Goal: Task Accomplishment & Management: Use online tool/utility

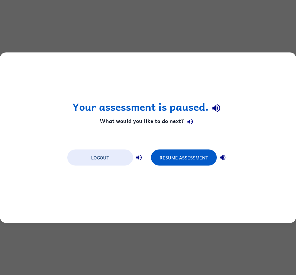
click at [183, 151] on button "Resume Assessment" at bounding box center [184, 157] width 66 height 16
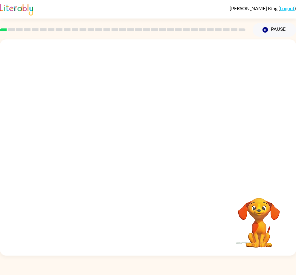
scroll to position [25, 0]
click at [130, 210] on div "Your browser must support playing .mp4 files to use Literably. Please try using…" at bounding box center [148, 147] width 296 height 216
click at [119, 104] on video "Your browser must support playing .mp4 files to use Literably. Please try using…" at bounding box center [148, 112] width 296 height 146
click at [119, 110] on video "Your browser must support playing .mp4 files to use Literably. Please try using…" at bounding box center [148, 112] width 296 height 146
click at [154, 127] on div at bounding box center [148, 147] width 296 height 216
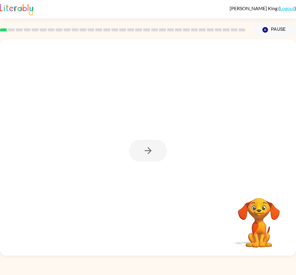
click at [144, 148] on div at bounding box center [148, 151] width 38 height 22
click at [151, 140] on div at bounding box center [148, 151] width 38 height 22
click at [159, 141] on button "button" at bounding box center [148, 151] width 38 height 22
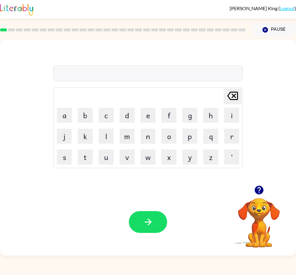
click at [208, 66] on div at bounding box center [147, 74] width 189 height 16
click at [81, 108] on button "b" at bounding box center [85, 115] width 15 height 15
click at [170, 129] on button "o" at bounding box center [168, 136] width 15 height 15
click at [60, 108] on button "a" at bounding box center [64, 115] width 15 height 15
click at [237, 92] on icon at bounding box center [232, 96] width 11 height 8
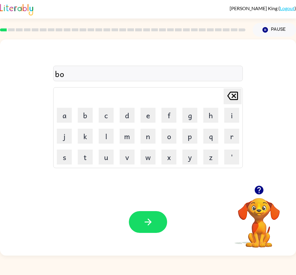
click at [59, 108] on button "a" at bounding box center [64, 115] width 15 height 15
click at [235, 129] on button "r" at bounding box center [231, 136] width 15 height 15
click at [126, 108] on button "d" at bounding box center [126, 115] width 15 height 15
click at [149, 108] on button "e" at bounding box center [147, 115] width 15 height 15
click at [234, 129] on button "r" at bounding box center [231, 136] width 15 height 15
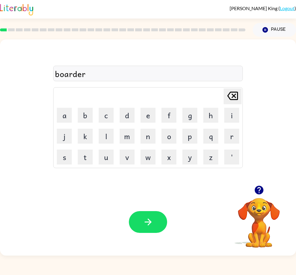
click at [152, 231] on button "button" at bounding box center [148, 222] width 38 height 22
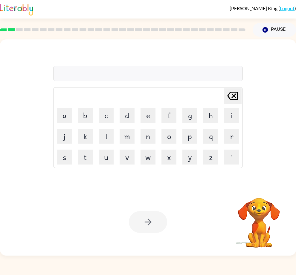
click at [232, 129] on button "r" at bounding box center [231, 136] width 15 height 15
click at [174, 129] on button "o" at bounding box center [168, 136] width 15 height 15
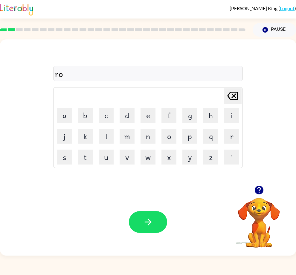
click at [100, 151] on button "u" at bounding box center [106, 157] width 15 height 15
click at [155, 129] on button "n" at bounding box center [147, 136] width 15 height 15
click at [123, 108] on button "d" at bounding box center [126, 115] width 15 height 15
click at [159, 214] on button "button" at bounding box center [148, 222] width 38 height 22
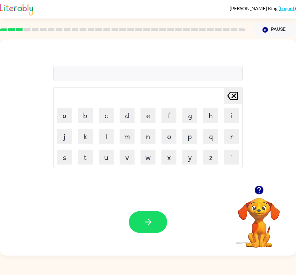
click at [242, 203] on video "Your browser must support playing .mp4 files to use Literably. Please try using…" at bounding box center [259, 219] width 60 height 60
click at [242, 189] on icon "button" at bounding box center [258, 190] width 9 height 9
click at [242, 191] on icon "button" at bounding box center [258, 190] width 9 height 9
click at [63, 150] on button "s" at bounding box center [64, 157] width 15 height 15
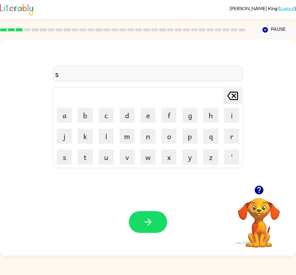
click at [213, 108] on button "h" at bounding box center [210, 115] width 15 height 15
click at [142, 108] on button "e" at bounding box center [147, 115] width 15 height 15
click at [189, 132] on button "p" at bounding box center [189, 136] width 15 height 15
click at [182, 57] on div "sheep Delete Delete last character input a b c d e f g h i j k l m n o p q r s …" at bounding box center [147, 112] width 189 height 111
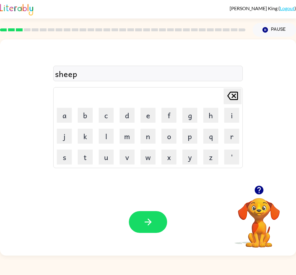
click at [182, 57] on div "sheep Delete Delete last character input a b c d e f g h i j k l m n o p q r s …" at bounding box center [147, 112] width 189 height 111
click at [153, 228] on button "button" at bounding box center [148, 222] width 38 height 22
click at [79, 150] on button "t" at bounding box center [85, 157] width 15 height 15
click at [227, 129] on button "r" at bounding box center [231, 136] width 15 height 15
click at [68, 110] on button "a" at bounding box center [64, 115] width 15 height 15
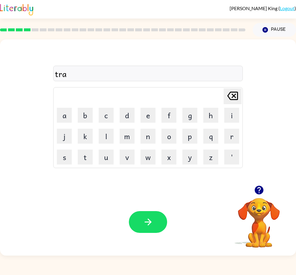
click at [231, 108] on button "i" at bounding box center [231, 115] width 15 height 15
click at [142, 129] on button "n" at bounding box center [147, 136] width 15 height 15
click at [156, 217] on button "button" at bounding box center [148, 222] width 38 height 22
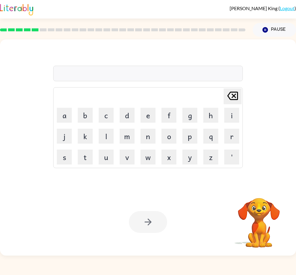
click at [130, 108] on button "d" at bounding box center [126, 115] width 15 height 15
click at [237, 92] on icon at bounding box center [232, 96] width 11 height 8
click at [150, 108] on button "e" at bounding box center [147, 115] width 15 height 15
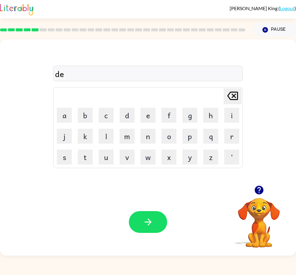
click at [172, 108] on button "f" at bounding box center [168, 115] width 15 height 15
click at [144, 108] on button "e" at bounding box center [147, 115] width 15 height 15
click at [154, 129] on button "n" at bounding box center [147, 136] width 15 height 15
click at [109, 108] on button "c" at bounding box center [106, 115] width 15 height 15
click at [232, 108] on button "i" at bounding box center [231, 115] width 15 height 15
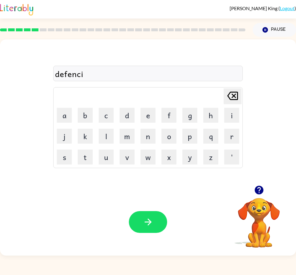
click at [170, 108] on button "f" at bounding box center [168, 115] width 15 height 15
click at [230, 89] on icon "[PERSON_NAME] last character input" at bounding box center [232, 96] width 14 height 14
click at [154, 108] on button "e" at bounding box center [147, 115] width 15 height 15
click at [234, 92] on icon at bounding box center [232, 96] width 11 height 8
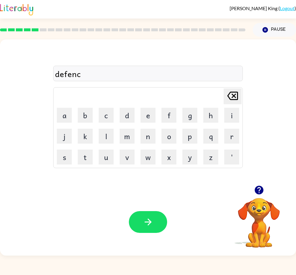
click at [234, 92] on icon at bounding box center [232, 96] width 11 height 8
click at [237, 92] on icon at bounding box center [232, 96] width 11 height 8
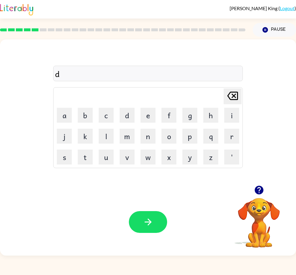
click at [240, 88] on button "[PERSON_NAME] last character input" at bounding box center [232, 96] width 18 height 16
click at [128, 108] on button "d" at bounding box center [126, 115] width 15 height 15
click at [149, 108] on button "e" at bounding box center [147, 115] width 15 height 15
click at [234, 89] on icon "[PERSON_NAME] last character input" at bounding box center [232, 96] width 14 height 14
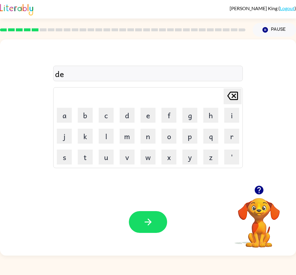
click at [172, 108] on button "f" at bounding box center [168, 115] width 15 height 15
click at [145, 108] on button "e" at bounding box center [147, 115] width 15 height 15
click at [151, 129] on button "n" at bounding box center [147, 136] width 15 height 15
click at [63, 150] on button "s" at bounding box center [64, 157] width 15 height 15
click at [232, 108] on button "i" at bounding box center [231, 115] width 15 height 15
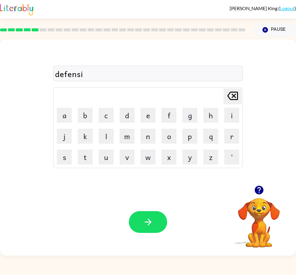
click at [126, 150] on button "v" at bounding box center [126, 157] width 15 height 15
click at [150, 108] on button "e" at bounding box center [147, 115] width 15 height 15
click at [157, 216] on button "button" at bounding box center [148, 222] width 38 height 22
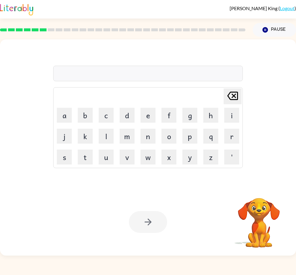
click at [126, 151] on button "v" at bounding box center [126, 157] width 15 height 15
click at [60, 108] on button "a" at bounding box center [64, 115] width 15 height 15
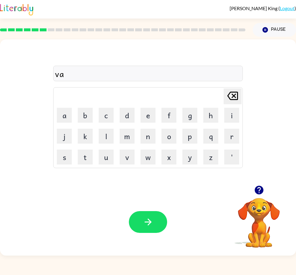
click at [99, 108] on button "c" at bounding box center [106, 115] width 15 height 15
click at [66, 108] on button "a" at bounding box center [64, 115] width 15 height 15
click at [81, 150] on button "t" at bounding box center [85, 157] width 15 height 15
click at [225, 108] on button "i" at bounding box center [231, 115] width 15 height 15
click at [168, 129] on button "o" at bounding box center [168, 136] width 15 height 15
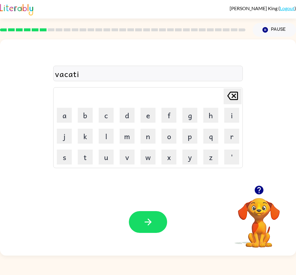
click at [168, 129] on button "o" at bounding box center [168, 136] width 15 height 15
click at [230, 92] on icon at bounding box center [232, 96] width 11 height 8
click at [147, 129] on button "n" at bounding box center [147, 136] width 15 height 15
click at [146, 217] on button "button" at bounding box center [148, 222] width 38 height 22
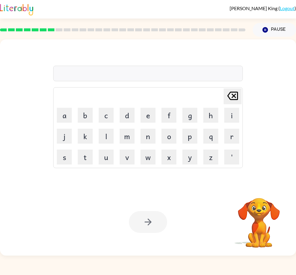
click at [185, 129] on button "p" at bounding box center [189, 136] width 15 height 15
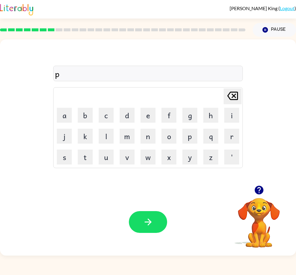
click at [101, 150] on button "u" at bounding box center [106, 157] width 15 height 15
click at [124, 108] on button "d" at bounding box center [126, 115] width 15 height 15
click at [101, 129] on button "l" at bounding box center [106, 136] width 15 height 15
click at [151, 108] on button "e" at bounding box center [147, 115] width 15 height 15
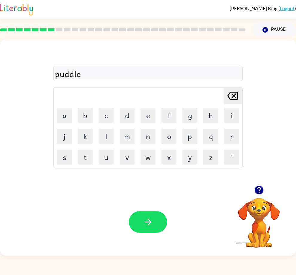
click at [158, 228] on button "button" at bounding box center [148, 222] width 38 height 22
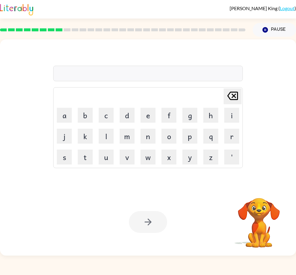
click at [128, 129] on button "m" at bounding box center [126, 136] width 15 height 15
click at [225, 108] on button "i" at bounding box center [231, 115] width 15 height 15
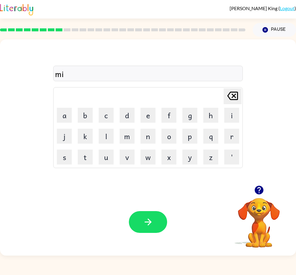
click at [237, 129] on button "r" at bounding box center [231, 136] width 15 height 15
click at [104, 108] on button "c" at bounding box center [106, 115] width 15 height 15
click at [101, 129] on button "l" at bounding box center [106, 136] width 15 height 15
click at [149, 111] on button "e" at bounding box center [147, 115] width 15 height 15
click at [148, 225] on icon "button" at bounding box center [148, 222] width 10 height 10
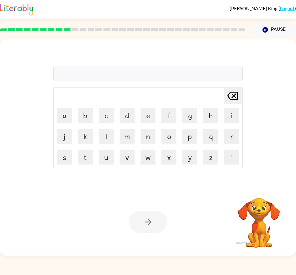
click at [120, 129] on button "m" at bounding box center [126, 136] width 15 height 15
click at [236, 108] on button "i" at bounding box center [231, 115] width 15 height 15
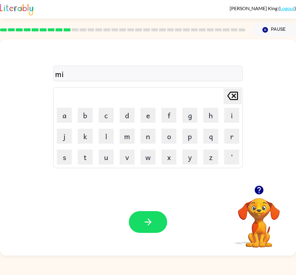
click at [123, 108] on button "d" at bounding box center [126, 115] width 15 height 15
click at [124, 129] on button "m" at bounding box center [126, 136] width 15 height 15
click at [168, 129] on button "o" at bounding box center [168, 136] width 15 height 15
click at [228, 129] on button "r" at bounding box center [231, 136] width 15 height 15
click at [146, 129] on button "n" at bounding box center [147, 136] width 15 height 15
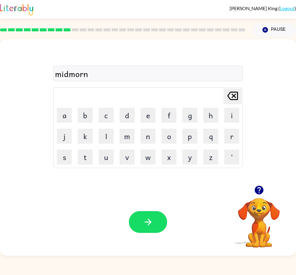
click at [225, 108] on button "i" at bounding box center [231, 115] width 15 height 15
click at [191, 108] on button "g" at bounding box center [189, 115] width 15 height 15
click at [238, 89] on icon "[PERSON_NAME] last character input" at bounding box center [232, 96] width 14 height 14
click at [240, 88] on button "[PERSON_NAME] last character input" at bounding box center [232, 96] width 18 height 16
click at [239, 89] on icon "[PERSON_NAME] last character input" at bounding box center [232, 96] width 14 height 14
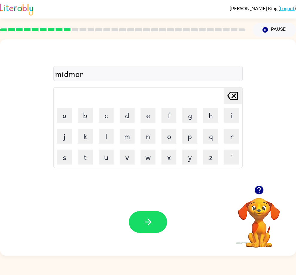
click at [228, 108] on button "i" at bounding box center [231, 115] width 15 height 15
click at [150, 129] on button "n" at bounding box center [147, 136] width 15 height 15
click at [189, 108] on button "g" at bounding box center [189, 115] width 15 height 15
click at [154, 226] on button "button" at bounding box center [148, 222] width 38 height 22
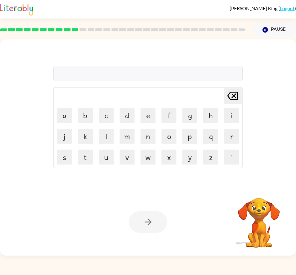
click at [125, 108] on button "d" at bounding box center [126, 115] width 15 height 15
click at [227, 108] on button "i" at bounding box center [231, 115] width 15 height 15
click at [63, 150] on button "s" at bounding box center [64, 157] width 15 height 15
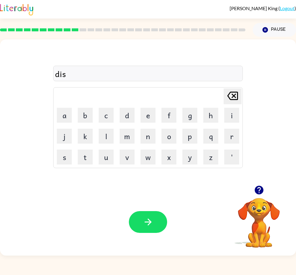
click at [79, 150] on button "t" at bounding box center [85, 157] width 15 height 15
click at [231, 129] on button "r" at bounding box center [231, 136] width 15 height 15
click at [103, 151] on button "u" at bounding box center [106, 157] width 15 height 15
click at [78, 150] on button "t" at bounding box center [85, 157] width 15 height 15
click at [234, 89] on icon "[PERSON_NAME] last character input" at bounding box center [232, 96] width 14 height 14
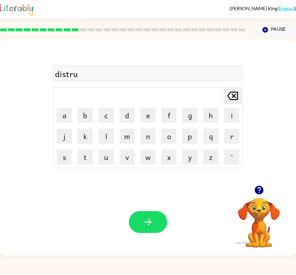
click at [58, 150] on button "s" at bounding box center [64, 157] width 15 height 15
click at [78, 150] on button "t" at bounding box center [85, 157] width 15 height 15
click at [153, 231] on button "button" at bounding box center [148, 222] width 38 height 22
click at [153, 231] on div at bounding box center [148, 222] width 38 height 22
click at [144, 230] on div at bounding box center [148, 222] width 38 height 22
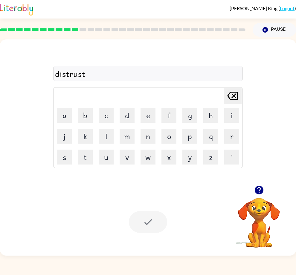
click at [145, 236] on div "Your browser must support playing .mp4 files to use Literably. Please try using…" at bounding box center [148, 221] width 296 height 67
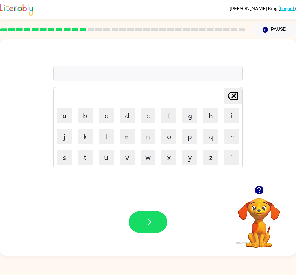
click at [242, 193] on button "button" at bounding box center [258, 189] width 15 height 15
click at [232, 129] on button "r" at bounding box center [231, 136] width 15 height 15
click at [172, 129] on button "o" at bounding box center [168, 136] width 15 height 15
click at [124, 108] on button "d" at bounding box center [126, 115] width 15 height 15
click at [145, 108] on button "e" at bounding box center [147, 115] width 15 height 15
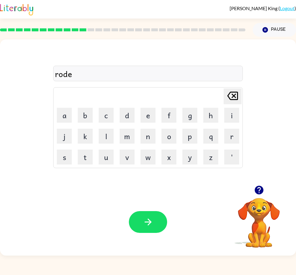
click at [154, 219] on button "button" at bounding box center [148, 222] width 38 height 22
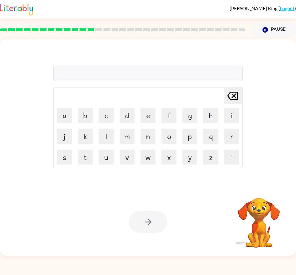
click at [106, 150] on button "u" at bounding box center [106, 157] width 15 height 15
click at [191, 129] on button "p" at bounding box center [189, 136] width 15 height 15
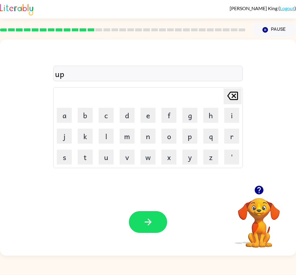
click at [191, 108] on button "g" at bounding box center [189, 115] width 15 height 15
click at [231, 129] on button "r" at bounding box center [231, 136] width 15 height 15
click at [152, 108] on button "e" at bounding box center [147, 115] width 15 height 15
click at [128, 108] on button "d" at bounding box center [126, 115] width 15 height 15
click at [236, 89] on icon "[PERSON_NAME] last character input" at bounding box center [232, 96] width 14 height 14
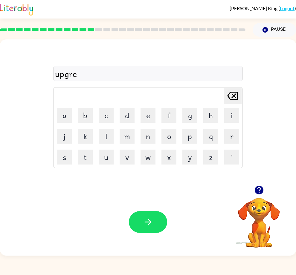
click at [236, 89] on icon "[PERSON_NAME] last character input" at bounding box center [232, 96] width 14 height 14
click at [64, 108] on button "a" at bounding box center [64, 115] width 15 height 15
click at [149, 108] on button "e" at bounding box center [147, 115] width 15 height 15
click at [157, 214] on button "button" at bounding box center [148, 222] width 38 height 22
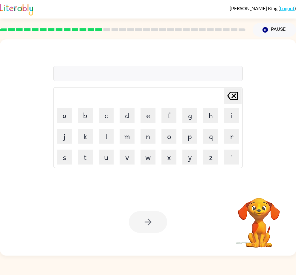
click at [127, 129] on button "m" at bounding box center [126, 136] width 15 height 15
click at [58, 108] on button "a" at bounding box center [64, 115] width 15 height 15
click at [122, 110] on button "d" at bounding box center [126, 115] width 15 height 15
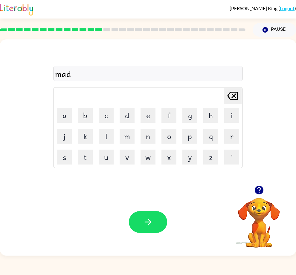
click at [146, 129] on button "n" at bounding box center [147, 136] width 15 height 15
click at [152, 108] on button "e" at bounding box center [147, 115] width 15 height 15
click at [58, 150] on button "s" at bounding box center [64, 157] width 15 height 15
click at [159, 228] on button "button" at bounding box center [148, 222] width 38 height 22
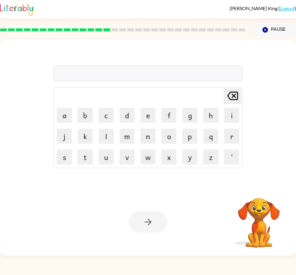
click at [79, 108] on button "b" at bounding box center [85, 115] width 15 height 15
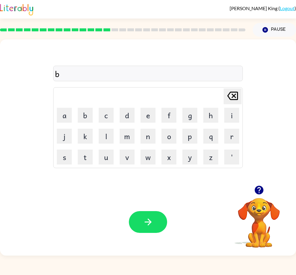
click at [142, 129] on button "n" at bounding box center [147, 136] width 15 height 15
click at [111, 150] on button "u" at bounding box center [106, 157] width 15 height 15
click at [58, 150] on button "s" at bounding box center [64, 157] width 15 height 15
click at [235, 92] on icon at bounding box center [232, 96] width 11 height 8
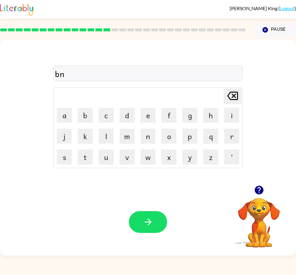
click at [236, 89] on icon "[PERSON_NAME] last character input" at bounding box center [232, 96] width 14 height 14
click at [173, 129] on button "o" at bounding box center [168, 136] width 15 height 15
click at [146, 129] on button "n" at bounding box center [147, 136] width 15 height 15
click at [106, 150] on button "u" at bounding box center [106, 157] width 15 height 15
click at [69, 150] on button "s" at bounding box center [64, 157] width 15 height 15
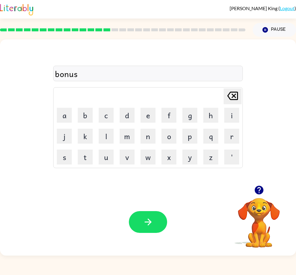
click at [155, 221] on button "button" at bounding box center [148, 222] width 38 height 22
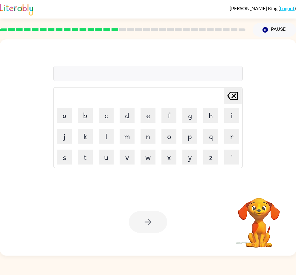
click at [60, 150] on button "s" at bounding box center [64, 157] width 15 height 15
click at [145, 150] on button "w" at bounding box center [147, 157] width 15 height 15
click at [168, 129] on button "o" at bounding box center [168, 136] width 15 height 15
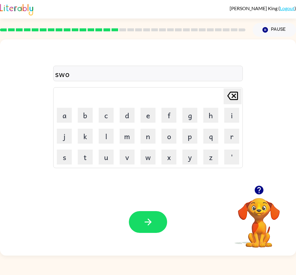
click at [228, 131] on button "r" at bounding box center [231, 136] width 15 height 15
click at [125, 131] on button "m" at bounding box center [126, 136] width 15 height 15
click at [148, 219] on icon "button" at bounding box center [148, 222] width 10 height 10
click at [236, 129] on button "r" at bounding box center [231, 136] width 15 height 15
click at [65, 108] on button "a" at bounding box center [64, 115] width 15 height 15
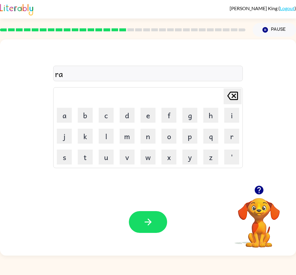
click at [127, 129] on button "m" at bounding box center [126, 136] width 15 height 15
click at [166, 223] on button "button" at bounding box center [148, 222] width 38 height 22
click at [85, 108] on button "b" at bounding box center [85, 115] width 15 height 15
click at [234, 129] on button "r" at bounding box center [231, 136] width 15 height 15
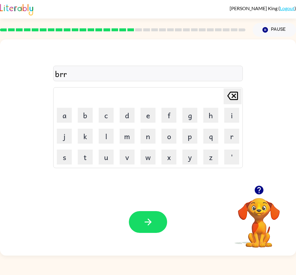
click at [122, 129] on button "m" at bounding box center [126, 136] width 15 height 15
click at [226, 108] on button "i" at bounding box center [231, 115] width 15 height 15
click at [149, 129] on button "n" at bounding box center [147, 136] width 15 height 15
click at [188, 108] on button "g" at bounding box center [189, 115] width 15 height 15
click at [159, 223] on button "button" at bounding box center [148, 222] width 38 height 22
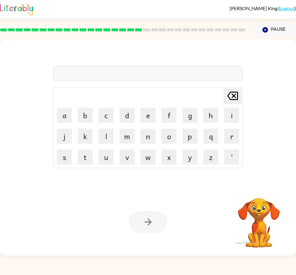
click at [232, 129] on button "r" at bounding box center [231, 136] width 15 height 15
click at [229, 108] on button "i" at bounding box center [231, 115] width 15 height 15
click at [61, 150] on button "s" at bounding box center [64, 157] width 15 height 15
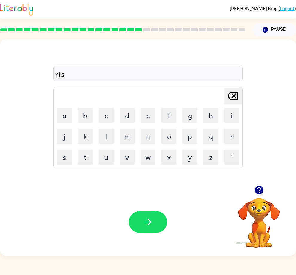
click at [84, 129] on button "k" at bounding box center [85, 136] width 15 height 15
click at [231, 108] on button "i" at bounding box center [231, 115] width 15 height 15
click at [147, 108] on button "e" at bounding box center [147, 115] width 15 height 15
click at [67, 150] on button "s" at bounding box center [64, 157] width 15 height 15
click at [66, 150] on button "s" at bounding box center [64, 157] width 15 height 15
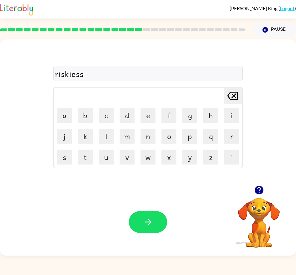
click at [234, 92] on icon at bounding box center [232, 96] width 11 height 8
click at [85, 150] on button "t" at bounding box center [85, 157] width 15 height 15
click at [152, 219] on icon "button" at bounding box center [148, 222] width 10 height 10
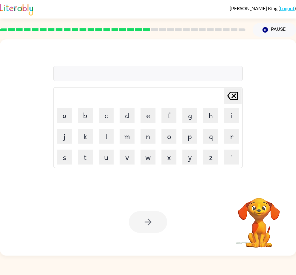
click at [66, 108] on button "a" at bounding box center [64, 115] width 15 height 15
click at [232, 129] on button "r" at bounding box center [231, 136] width 15 height 15
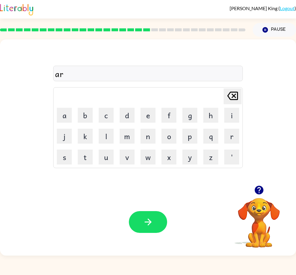
click at [107, 108] on button "c" at bounding box center [106, 115] width 15 height 15
click at [206, 108] on button "h" at bounding box center [210, 115] width 15 height 15
click at [148, 150] on button "w" at bounding box center [147, 157] width 15 height 15
click at [64, 108] on button "a" at bounding box center [64, 115] width 15 height 15
click at [187, 150] on button "y" at bounding box center [189, 157] width 15 height 15
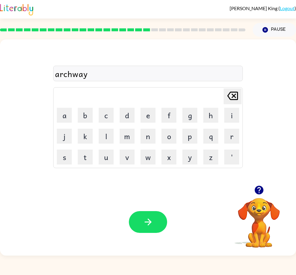
click at [145, 220] on icon "button" at bounding box center [148, 222] width 10 height 10
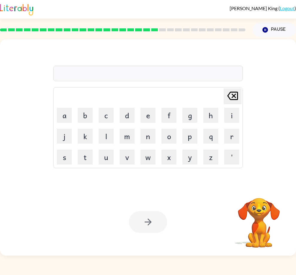
click at [164, 108] on button "f" at bounding box center [168, 115] width 15 height 15
click at [171, 129] on button "o" at bounding box center [168, 136] width 15 height 15
click at [103, 129] on button "l" at bounding box center [106, 136] width 15 height 15
click at [169, 129] on button "o" at bounding box center [168, 136] width 15 height 15
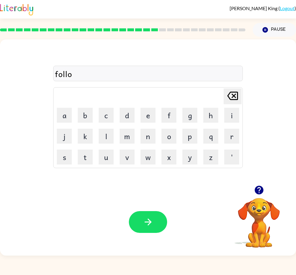
click at [153, 150] on button "w" at bounding box center [147, 157] width 15 height 15
click at [153, 223] on icon "button" at bounding box center [148, 222] width 10 height 10
click at [242, 194] on icon "button" at bounding box center [258, 190] width 9 height 9
click at [59, 150] on button "s" at bounding box center [64, 157] width 15 height 15
click at [134, 108] on button "d" at bounding box center [126, 115] width 15 height 15
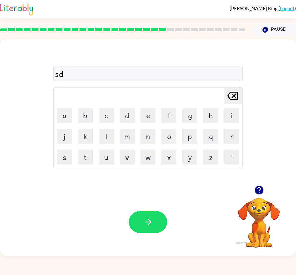
click at [145, 130] on button "n" at bounding box center [147, 136] width 15 height 15
click at [232, 89] on icon "[PERSON_NAME] last character input" at bounding box center [232, 96] width 14 height 14
click at [235, 89] on icon "[PERSON_NAME] last character input" at bounding box center [232, 96] width 14 height 14
click at [74, 119] on table "[PERSON_NAME] last character input a b c d e f g h i j k l m n o p q r s t u v …" at bounding box center [147, 128] width 189 height 80
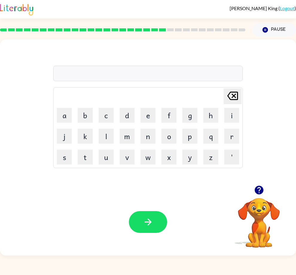
click at [59, 150] on button "s" at bounding box center [64, 157] width 15 height 15
click at [142, 108] on button "e" at bounding box center [147, 115] width 15 height 15
click at [145, 130] on button "n" at bounding box center [147, 136] width 15 height 15
click at [155, 228] on button "button" at bounding box center [148, 222] width 38 height 22
click at [157, 216] on div at bounding box center [148, 222] width 38 height 22
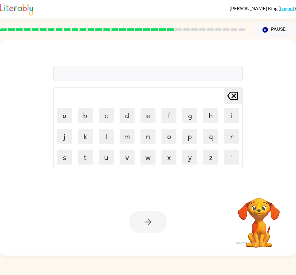
click at [59, 150] on button "s" at bounding box center [64, 157] width 15 height 15
click at [105, 150] on button "u" at bounding box center [106, 157] width 15 height 15
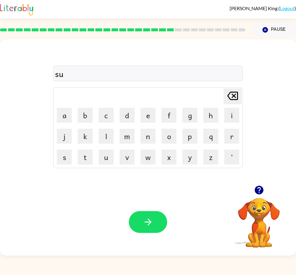
click at [58, 150] on button "s" at bounding box center [64, 157] width 15 height 15
click at [242, 192] on icon "button" at bounding box center [258, 190] width 9 height 9
click at [78, 150] on button "t" at bounding box center [85, 157] width 15 height 15
click at [62, 108] on button "a" at bounding box center [64, 115] width 15 height 15
click at [229, 108] on button "i" at bounding box center [231, 115] width 15 height 15
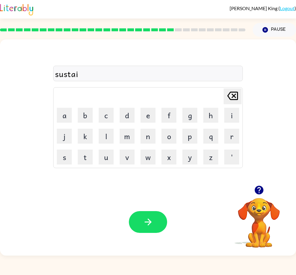
click at [146, 131] on button "n" at bounding box center [147, 136] width 15 height 15
click at [148, 219] on icon "button" at bounding box center [148, 222] width 10 height 10
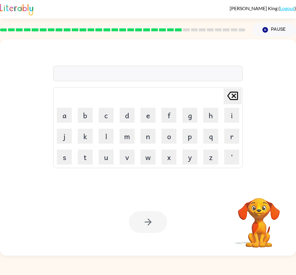
click at [171, 108] on button "f" at bounding box center [168, 115] width 15 height 15
click at [170, 129] on button "o" at bounding box center [168, 136] width 15 height 15
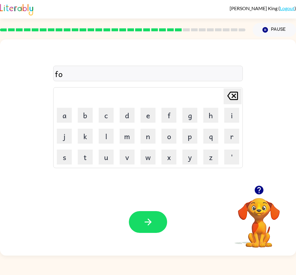
click at [155, 150] on button "w" at bounding box center [147, 157] width 15 height 15
click at [171, 129] on button "o" at bounding box center [168, 136] width 15 height 15
click at [234, 129] on button "r" at bounding box center [231, 136] width 15 height 15
click at [122, 108] on button "d" at bounding box center [126, 115] width 15 height 15
click at [150, 217] on button "button" at bounding box center [148, 222] width 38 height 22
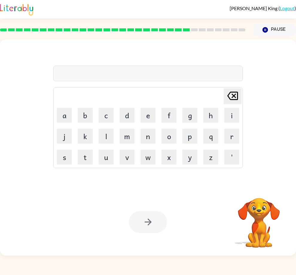
click at [232, 129] on button "r" at bounding box center [231, 136] width 15 height 15
click at [149, 111] on button "e" at bounding box center [147, 115] width 15 height 15
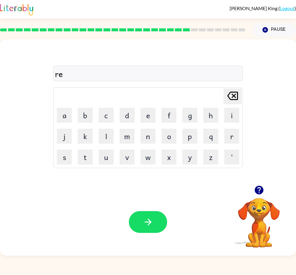
click at [231, 129] on button "r" at bounding box center [231, 136] width 15 height 15
click at [69, 108] on button "a" at bounding box center [64, 115] width 15 height 15
click at [84, 150] on button "t" at bounding box center [85, 157] width 15 height 15
click at [154, 108] on button "e" at bounding box center [147, 115] width 15 height 15
click at [121, 109] on button "d" at bounding box center [126, 115] width 15 height 15
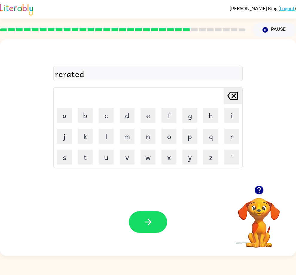
click at [149, 224] on icon "button" at bounding box center [148, 222] width 10 height 10
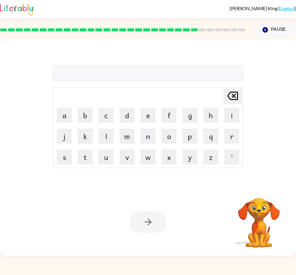
click at [186, 108] on button "g" at bounding box center [189, 115] width 15 height 15
click at [172, 129] on button "o" at bounding box center [168, 136] width 15 height 15
click at [84, 108] on button "b" at bounding box center [85, 115] width 15 height 15
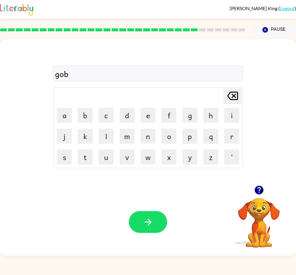
click at [111, 129] on button "l" at bounding box center [106, 136] width 15 height 15
click at [228, 108] on button "i" at bounding box center [231, 115] width 15 height 15
click at [147, 129] on button "n" at bounding box center [147, 136] width 15 height 15
click at [163, 220] on button "button" at bounding box center [148, 222] width 38 height 22
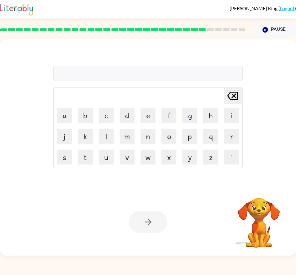
click at [111, 129] on button "l" at bounding box center [106, 136] width 15 height 15
click at [104, 150] on button "u" at bounding box center [106, 157] width 15 height 15
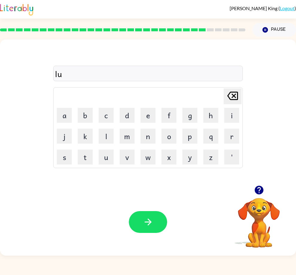
click at [128, 129] on button "m" at bounding box center [126, 136] width 15 height 15
click at [84, 108] on button "b" at bounding box center [85, 115] width 15 height 15
click at [148, 108] on button "e" at bounding box center [147, 115] width 15 height 15
click at [235, 129] on button "r" at bounding box center [231, 136] width 15 height 15
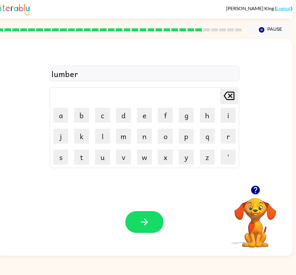
scroll to position [0, 4]
click at [61, 129] on button "j" at bounding box center [60, 136] width 15 height 15
click at [62, 108] on button "a" at bounding box center [60, 115] width 15 height 15
click at [108, 108] on button "c" at bounding box center [102, 115] width 15 height 15
click at [79, 129] on button "k" at bounding box center [81, 136] width 15 height 15
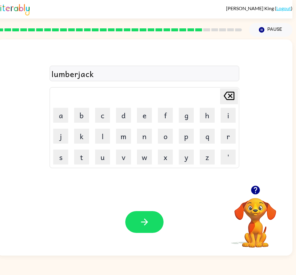
click at [157, 225] on button "button" at bounding box center [144, 222] width 38 height 22
click at [185, 129] on button "p" at bounding box center [186, 136] width 15 height 15
click at [148, 108] on button "e" at bounding box center [144, 115] width 15 height 15
click at [59, 108] on button "a" at bounding box center [60, 115] width 15 height 15
click at [230, 129] on button "r" at bounding box center [227, 136] width 15 height 15
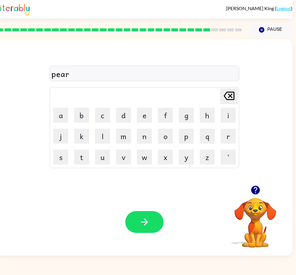
click at [107, 108] on button "c" at bounding box center [102, 115] width 15 height 15
click at [137, 108] on button "e" at bounding box center [144, 115] width 15 height 15
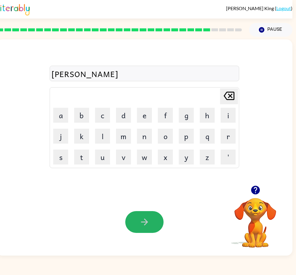
click at [143, 220] on icon "button" at bounding box center [144, 222] width 10 height 10
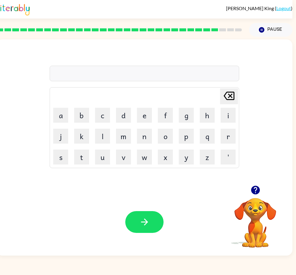
click at [82, 150] on button "t" at bounding box center [81, 157] width 15 height 15
click at [207, 108] on button "h" at bounding box center [207, 115] width 15 height 15
click at [221, 108] on button "i" at bounding box center [227, 115] width 15 height 15
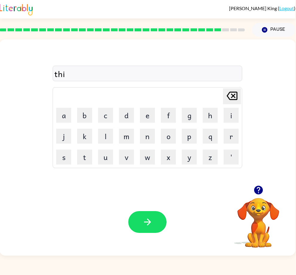
scroll to position [0, 0]
click at [146, 129] on button "n" at bounding box center [147, 136] width 15 height 15
click at [148, 219] on icon "button" at bounding box center [147, 222] width 10 height 10
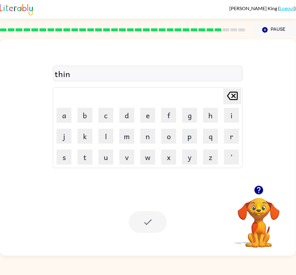
click at [157, 221] on div at bounding box center [147, 222] width 38 height 22
click at [62, 150] on button "s" at bounding box center [63, 157] width 15 height 15
click at [224, 108] on button "i" at bounding box center [231, 115] width 15 height 15
click at [102, 129] on button "l" at bounding box center [105, 136] width 15 height 15
click at [133, 150] on button "v" at bounding box center [126, 157] width 15 height 15
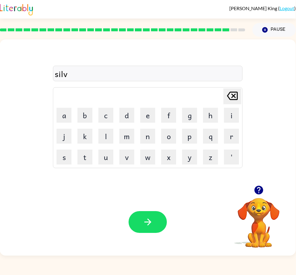
click at [145, 108] on button "e" at bounding box center [147, 115] width 15 height 15
click at [234, 129] on button "r" at bounding box center [231, 136] width 15 height 15
click at [151, 150] on button "w" at bounding box center [147, 157] width 15 height 15
click at [146, 108] on button "e" at bounding box center [147, 115] width 15 height 15
click at [63, 108] on button "a" at bounding box center [63, 115] width 15 height 15
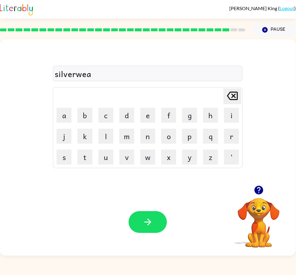
click at [230, 129] on button "r" at bounding box center [231, 136] width 15 height 15
click at [154, 228] on button "button" at bounding box center [147, 222] width 38 height 22
click at [155, 208] on div "Your browser must support playing .mp4 files to use Literably. Please try using…" at bounding box center [148, 221] width 296 height 67
click at [105, 150] on button "u" at bounding box center [105, 157] width 15 height 15
click at [146, 130] on button "n" at bounding box center [147, 136] width 15 height 15
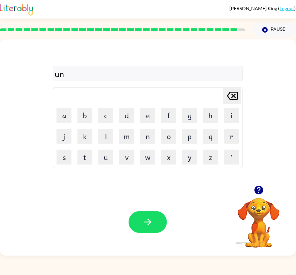
click at [61, 108] on button "a" at bounding box center [63, 115] width 15 height 15
click at [168, 108] on button "f" at bounding box center [168, 115] width 15 height 15
click at [234, 129] on button "r" at bounding box center [231, 136] width 15 height 15
click at [61, 108] on button "a" at bounding box center [63, 115] width 15 height 15
click at [234, 108] on button "i" at bounding box center [231, 115] width 15 height 15
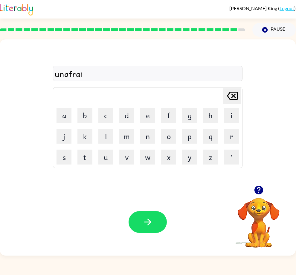
click at [133, 108] on button "d" at bounding box center [126, 115] width 15 height 15
click at [154, 220] on button "button" at bounding box center [147, 222] width 38 height 22
